Goal: Task Accomplishment & Management: Use online tool/utility

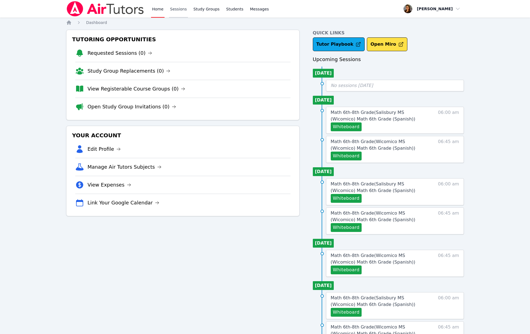
click at [175, 8] on link "Sessions" at bounding box center [178, 9] width 19 height 18
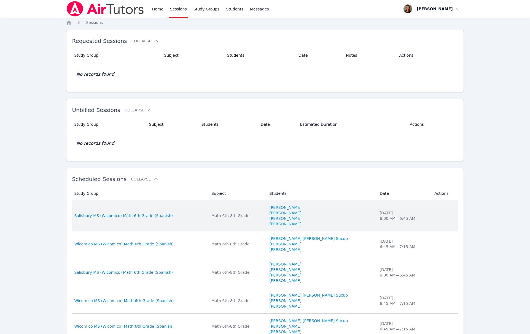
click at [380, 221] on div "[DATE] 6:00 AM — 6:45 AM" at bounding box center [404, 215] width 48 height 11
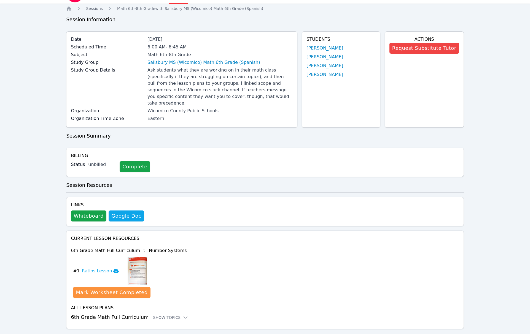
scroll to position [20, 0]
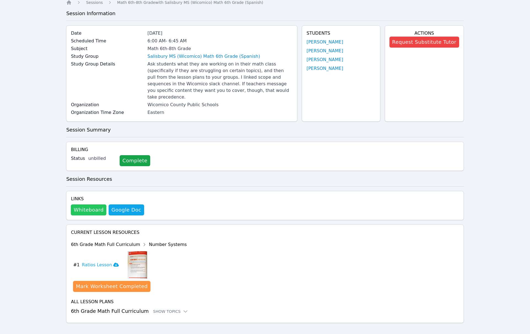
click at [95, 205] on button "Whiteboard" at bounding box center [89, 210] width 36 height 11
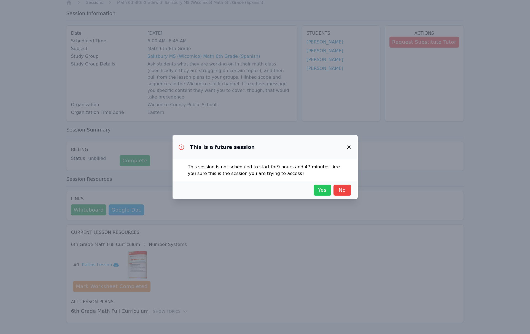
click at [318, 190] on span "Yes" at bounding box center [322, 191] width 12 height 8
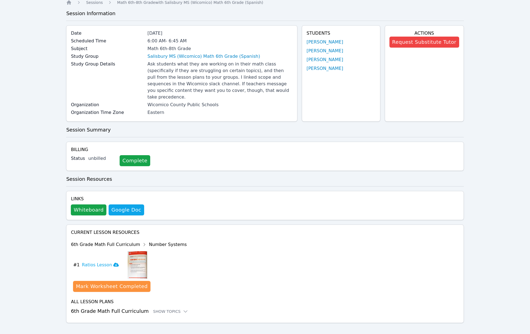
scroll to position [0, 0]
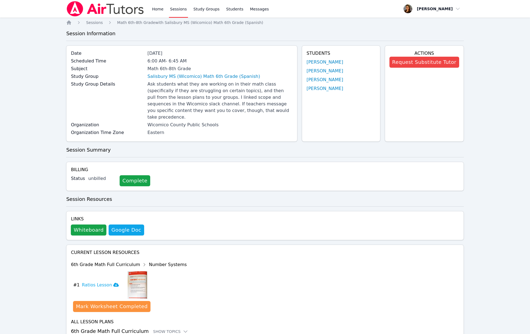
click at [177, 10] on link "Sessions" at bounding box center [178, 9] width 19 height 18
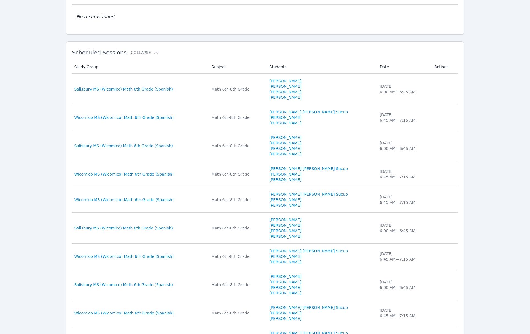
scroll to position [201, 0]
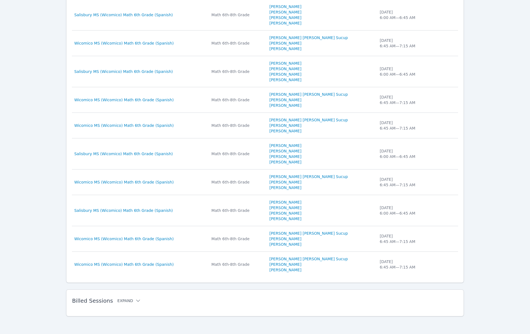
click at [130, 300] on button "Expand" at bounding box center [128, 301] width 23 height 6
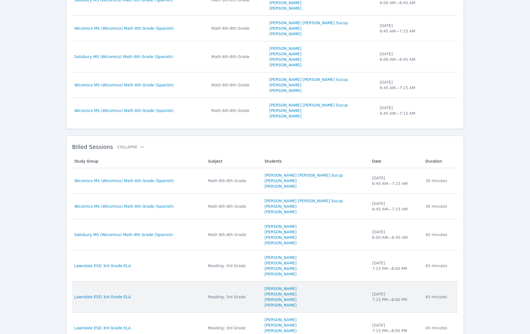
scroll to position [355, 0]
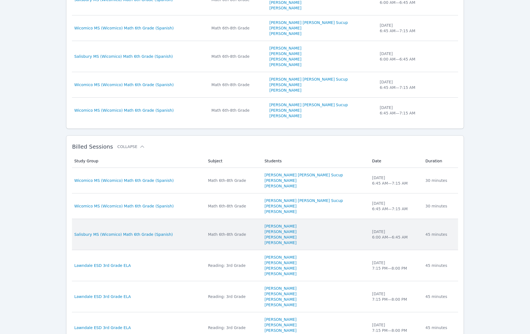
click at [376, 237] on div "[DATE] 6:00 AM — 6:45 AM" at bounding box center [395, 234] width 47 height 11
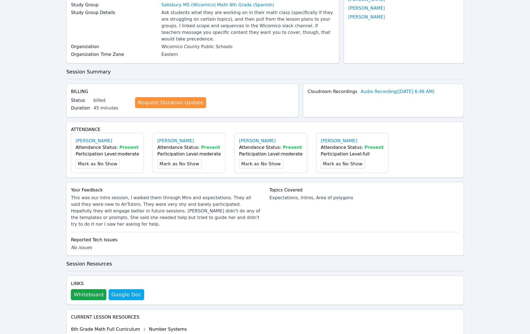
scroll to position [73, 0]
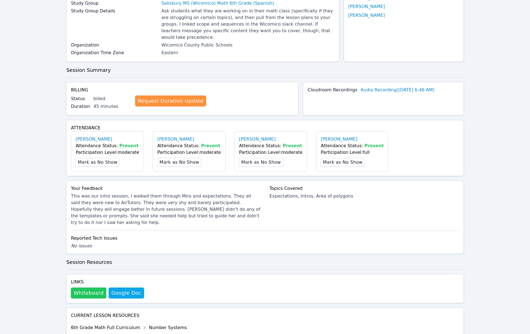
click at [89, 288] on button "Whiteboard" at bounding box center [89, 293] width 36 height 11
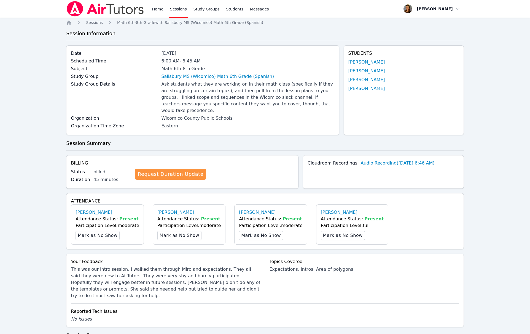
click at [174, 8] on link "Sessions" at bounding box center [178, 9] width 19 height 18
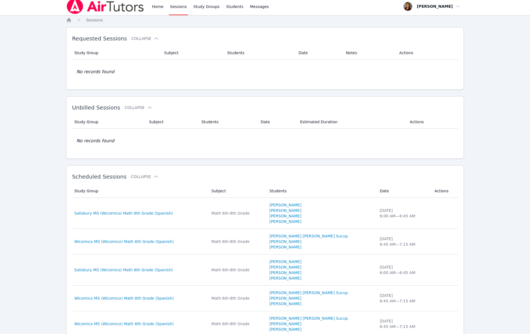
scroll to position [201, 0]
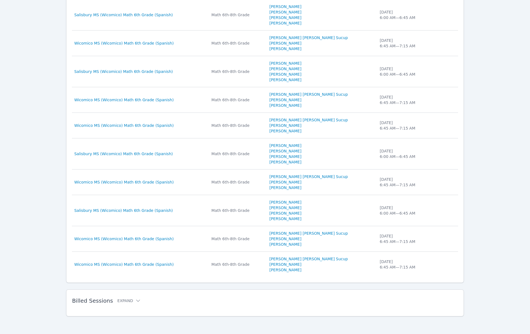
click at [173, 303] on h2 "Billed Sessions Expand" at bounding box center [256, 301] width 368 height 7
click at [120, 303] on button "Expand" at bounding box center [128, 301] width 23 height 6
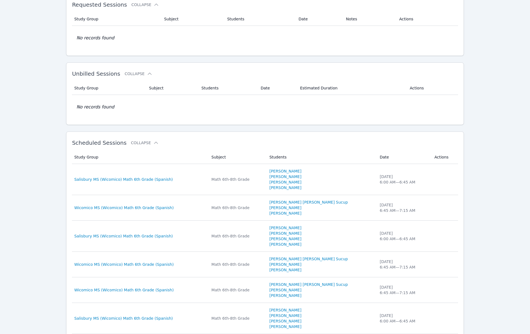
scroll to position [0, 0]
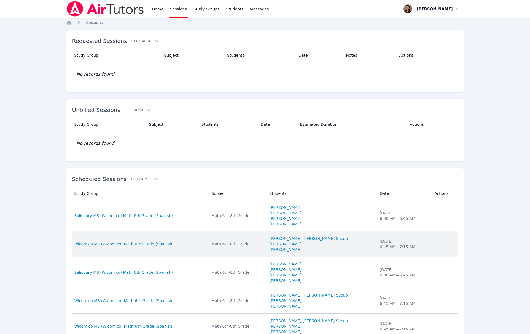
click at [385, 245] on div "[DATE] 6:45 AM — 7:15 AM" at bounding box center [404, 244] width 48 height 11
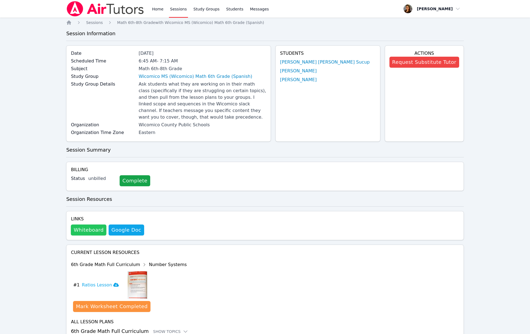
click at [90, 225] on button "Whiteboard" at bounding box center [89, 230] width 36 height 11
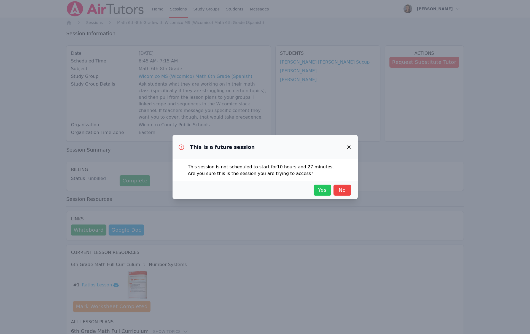
click at [319, 190] on span "Yes" at bounding box center [322, 191] width 12 height 8
